Goal: Task Accomplishment & Management: Contribute content

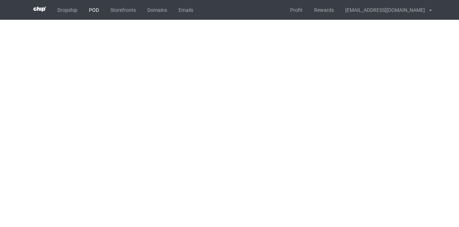
click at [93, 11] on link "POD" at bounding box center [94, 10] width 22 height 20
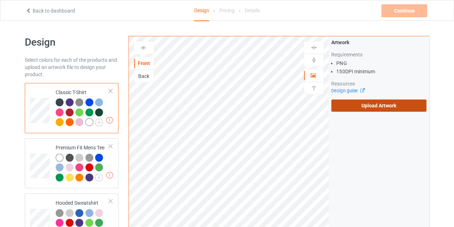
click at [349, 109] on label "Upload Artwork" at bounding box center [378, 105] width 95 height 12
click at [0, 0] on input "Upload Artwork" at bounding box center [0, 0] width 0 height 0
click at [346, 105] on label "Upload Artwork" at bounding box center [378, 105] width 95 height 12
click at [0, 0] on input "Upload Artwork" at bounding box center [0, 0] width 0 height 0
click at [350, 106] on label "Upload Artwork" at bounding box center [378, 105] width 95 height 12
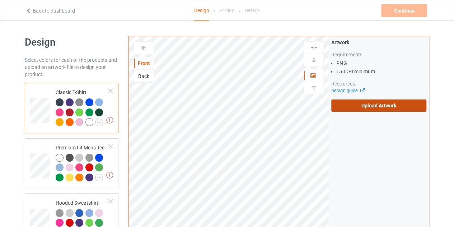
click at [0, 0] on input "Upload Artwork" at bounding box center [0, 0] width 0 height 0
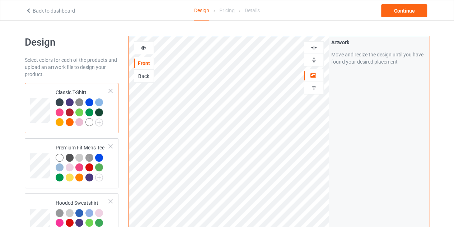
click at [90, 122] on div at bounding box center [89, 122] width 8 height 8
click at [404, 6] on div "Continue" at bounding box center [404, 10] width 46 height 13
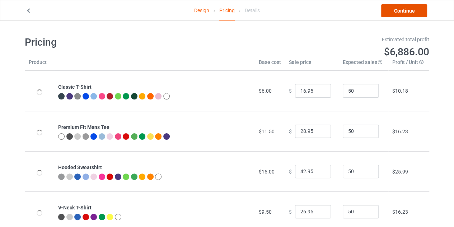
click at [401, 10] on link "Continue" at bounding box center [404, 10] width 46 height 13
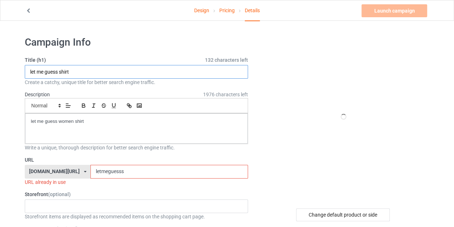
drag, startPoint x: 59, startPoint y: 71, endPoint x: 37, endPoint y: 71, distance: 21.5
click at [37, 71] on input "let me guess shirt" at bounding box center [136, 72] width 223 height 14
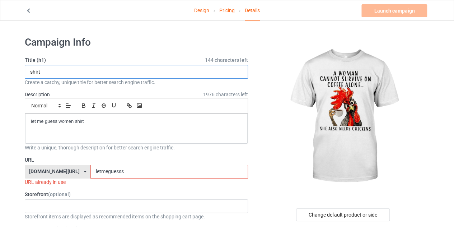
click at [58, 72] on input "shirt" at bounding box center [136, 72] width 223 height 14
type input "shirt for women"
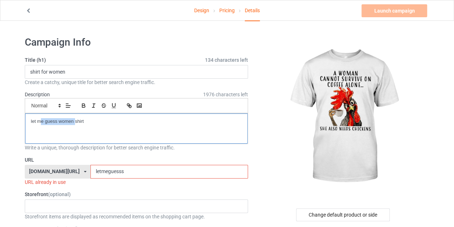
drag, startPoint x: 74, startPoint y: 118, endPoint x: 39, endPoint y: 119, distance: 34.5
click at [39, 119] on p "let me guess women shirt" at bounding box center [136, 121] width 211 height 7
click at [44, 120] on p "shirt" at bounding box center [136, 121] width 211 height 7
click at [113, 170] on input "letmeguesss" at bounding box center [168, 172] width 157 height 14
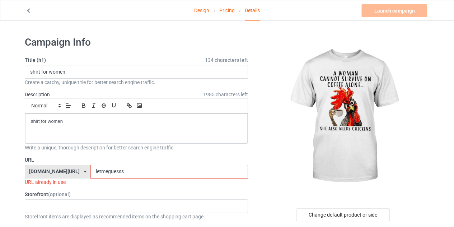
click at [113, 170] on input "letmeguesss" at bounding box center [168, 172] width 157 height 14
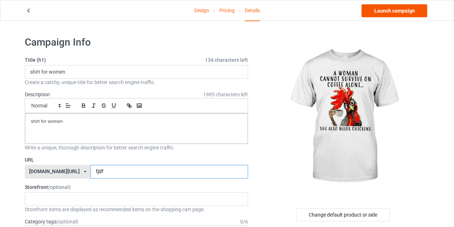
type input "fjdf"
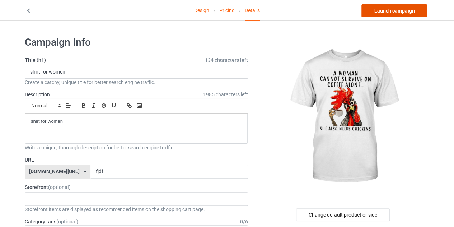
click at [389, 10] on link "Launch campaign" at bounding box center [394, 10] width 66 height 13
